Goal: Use online tool/utility

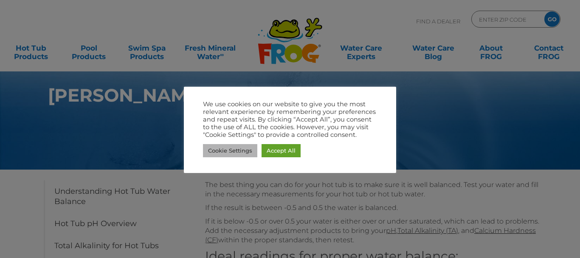
click at [234, 149] on link "Cookie Settings" at bounding box center [230, 150] width 54 height 13
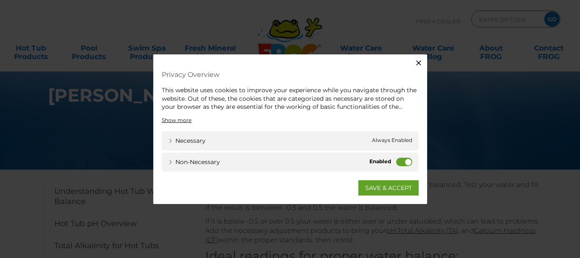
click at [396, 161] on label "Non-necessary" at bounding box center [404, 161] width 16 height 8
click at [0, 0] on input "Non-necessary" at bounding box center [0, 0] width 0 height 0
click at [388, 184] on link "SAVE & ACCEPT" at bounding box center [388, 187] width 60 height 15
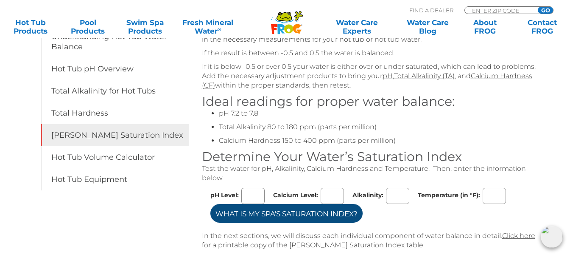
scroll to position [170, 0]
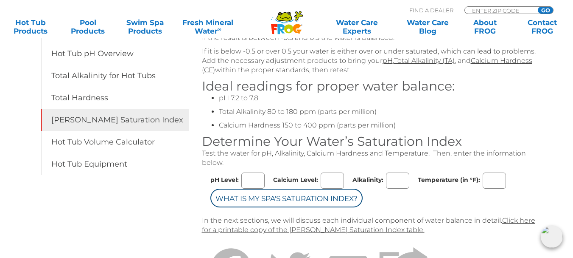
click at [253, 179] on input "pH Level:" at bounding box center [253, 180] width 23 height 16
type input "8"
click at [324, 179] on input "Calcium Level:" at bounding box center [332, 180] width 23 height 16
type input "31"
click at [394, 178] on input "Alkalinity:" at bounding box center [397, 180] width 23 height 16
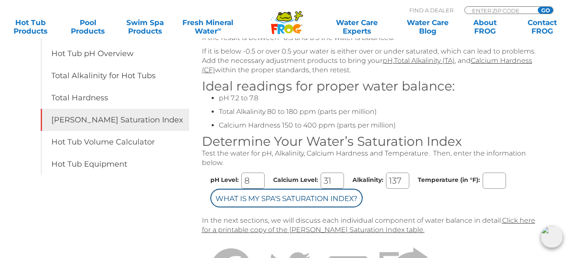
type input "137"
click at [492, 182] on input "Temperature (in °F):" at bounding box center [494, 180] width 23 height 16
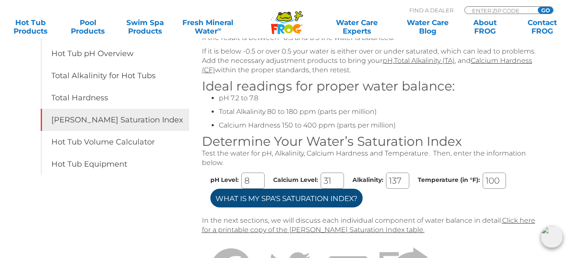
type input "100"
click at [316, 199] on input "What is my Spa's Saturation Index?" at bounding box center [287, 197] width 152 height 19
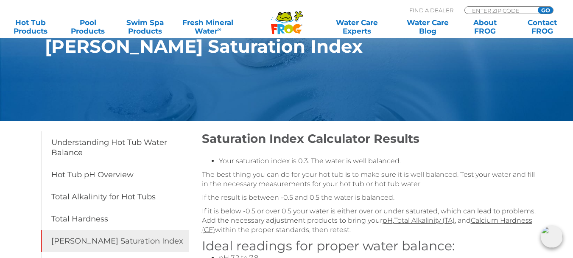
scroll to position [42, 0]
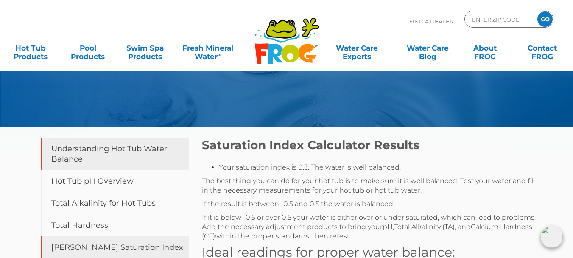
click at [106, 146] on link "Understanding Hot Tub Water Balance" at bounding box center [115, 154] width 149 height 32
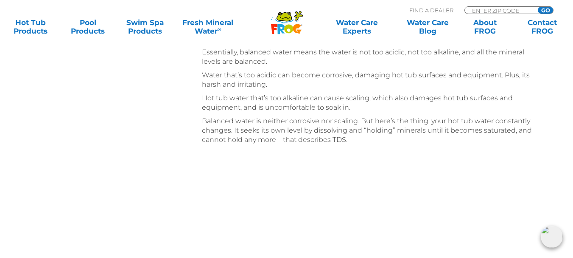
scroll to position [891, 0]
